Goal: Information Seeking & Learning: Find specific page/section

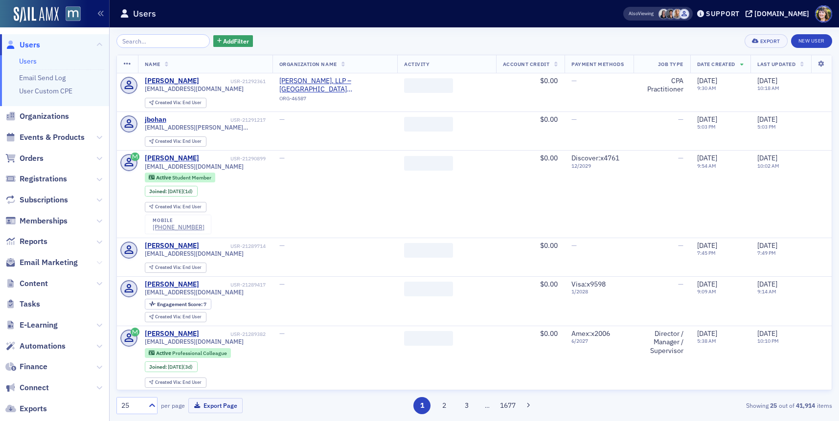
click at [96, 262] on icon at bounding box center [99, 263] width 6 height 6
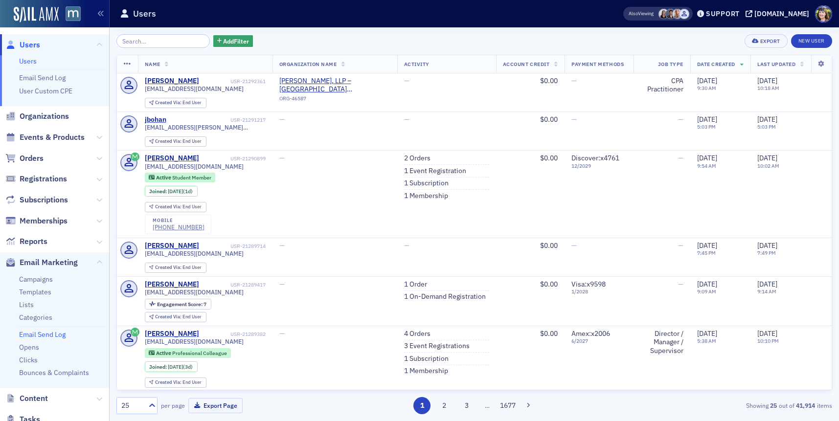
click at [37, 332] on link "Email Send Log" at bounding box center [42, 334] width 47 height 9
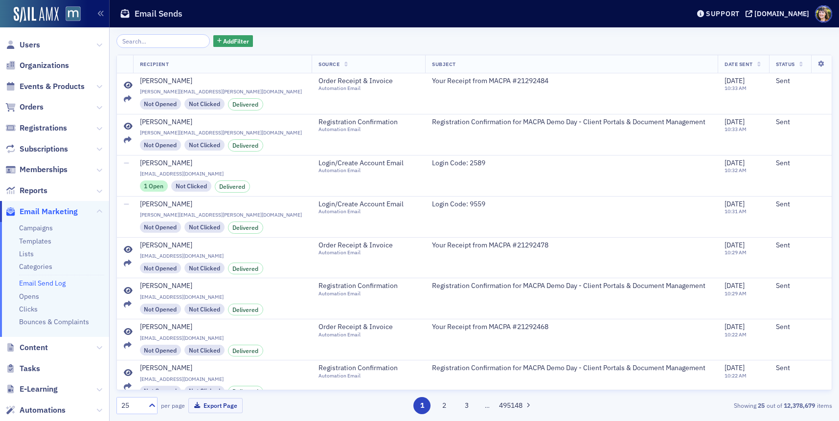
click at [156, 45] on input "search" at bounding box center [162, 41] width 93 height 14
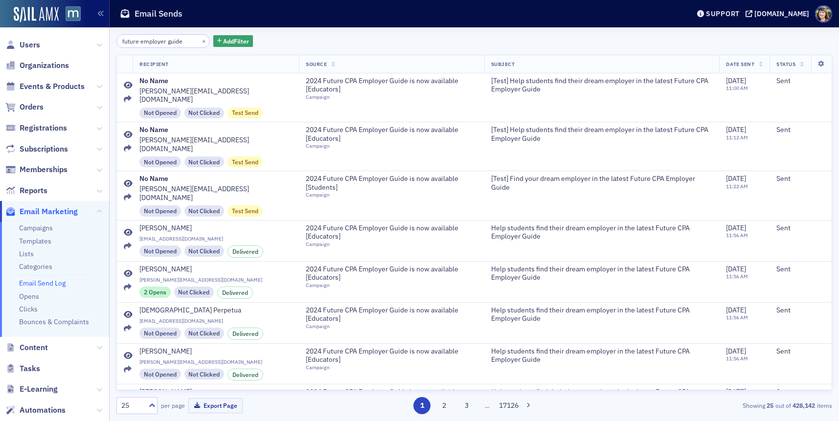
type input "future employer guide"
click at [760, 63] on icon at bounding box center [762, 64] width 4 height 5
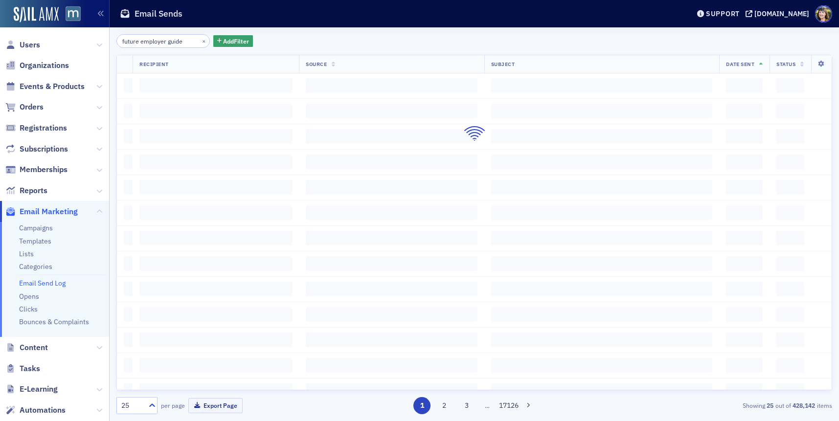
click at [761, 64] on icon at bounding box center [762, 64] width 4 height 5
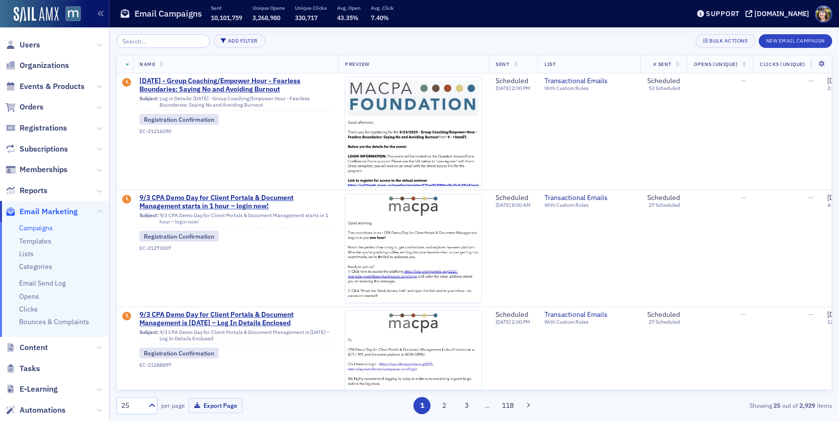
click at [161, 40] on input "search" at bounding box center [162, 41] width 93 height 14
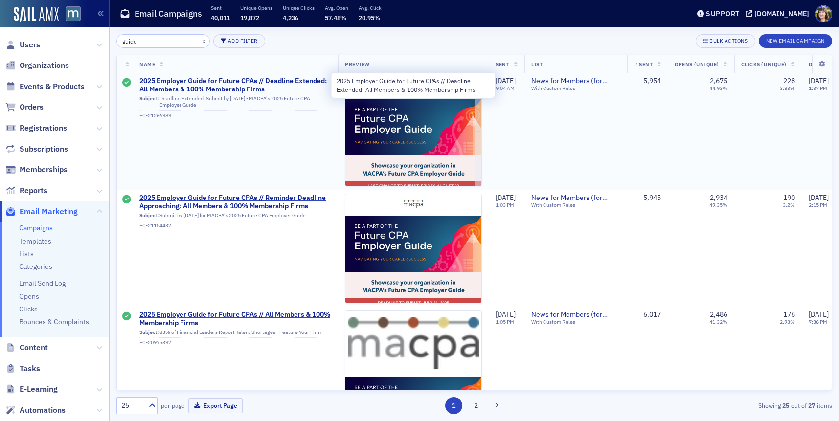
type input "guide"
click at [252, 86] on span "2025 Employer Guide for Future CPAs // Deadline Extended: All Members & 100% Me…" at bounding box center [236, 85] width 192 height 17
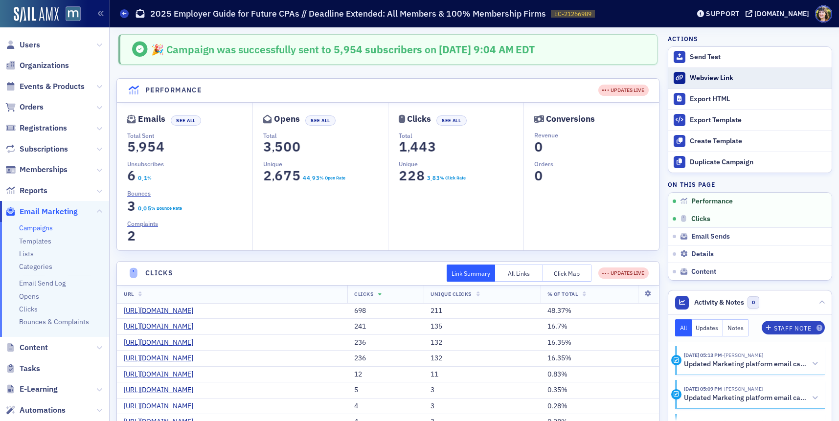
click at [718, 76] on div "Webview Link" at bounding box center [758, 78] width 137 height 9
